Goal: Task Accomplishment & Management: Use online tool/utility

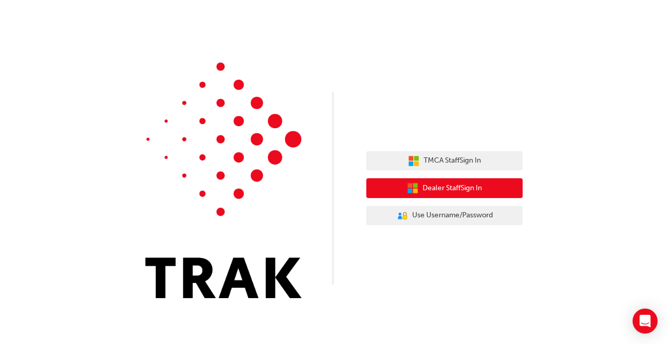
click at [456, 191] on span "Dealer Staff Sign In" at bounding box center [451, 188] width 59 height 12
